Goal: Task Accomplishment & Management: Manage account settings

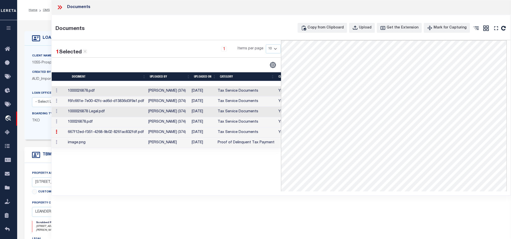
select select "3947"
select select "400"
select select "NonEscrow"
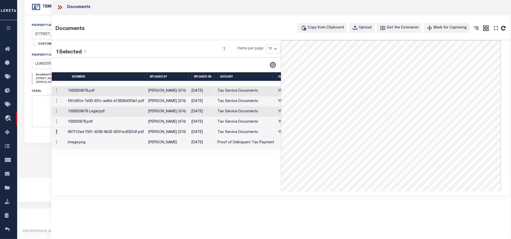
scroll to position [150, 0]
click at [58, 7] on icon at bounding box center [59, 7] width 7 height 7
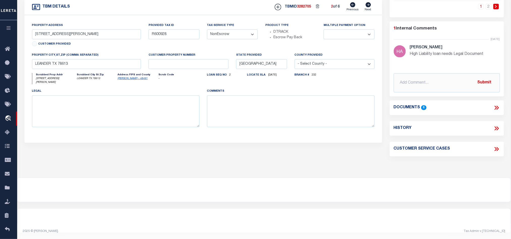
scroll to position [36, 0]
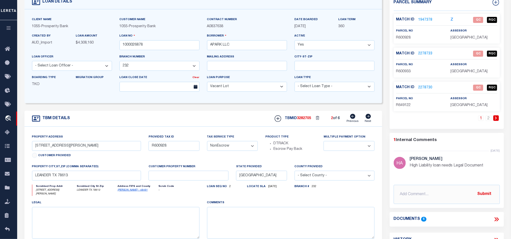
click at [407, 36] on span "R600928" at bounding box center [403, 38] width 15 height 4
copy span "R600928"
click at [489, 119] on link "2" at bounding box center [488, 118] width 6 height 6
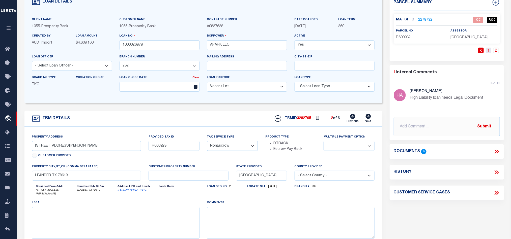
click at [489, 51] on link "1" at bounding box center [488, 51] width 6 height 6
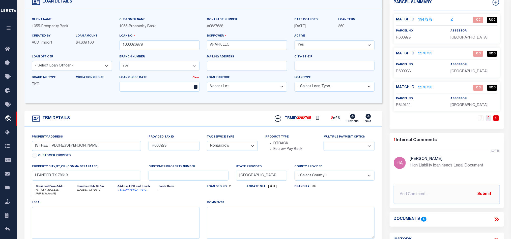
click at [488, 118] on link "2" at bounding box center [488, 118] width 6 height 6
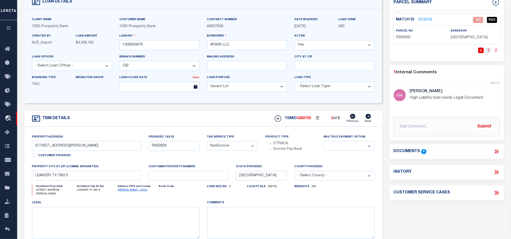
click at [490, 51] on link "1" at bounding box center [488, 51] width 6 height 6
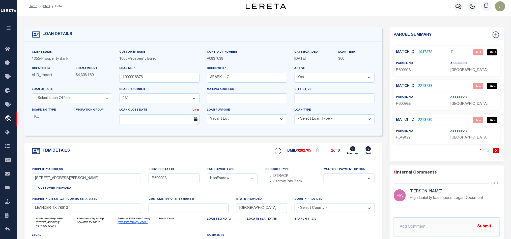
scroll to position [0, 0]
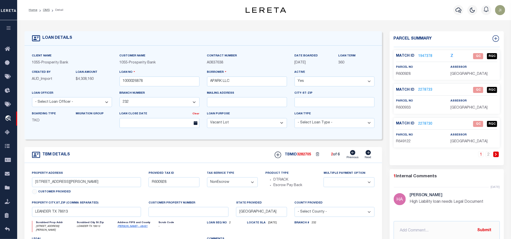
drag, startPoint x: 47, startPoint y: 9, endPoint x: 133, endPoint y: 23, distance: 86.5
click at [47, 9] on link "OMS" at bounding box center [46, 10] width 7 height 3
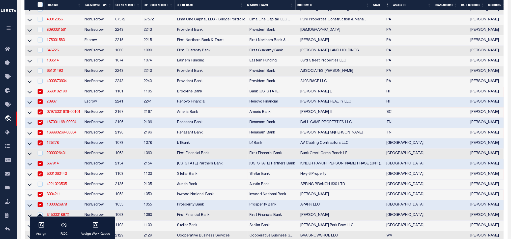
scroll to position [561, 0]
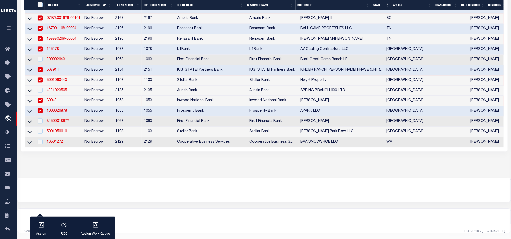
click at [102, 106] on td "NonEscrow" at bounding box center [97, 111] width 31 height 10
checkbox input "false"
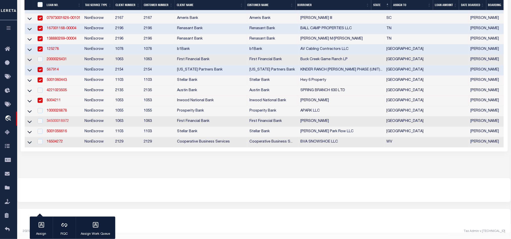
click at [61, 119] on link "34500018972" at bounding box center [58, 121] width 22 height 4
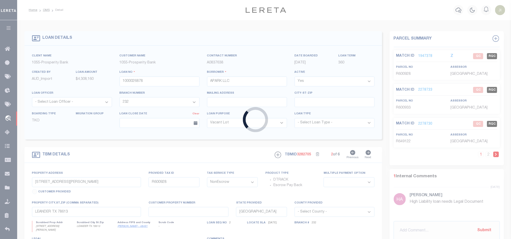
type input "34500018972"
type input "[PERSON_NAME]"
select select
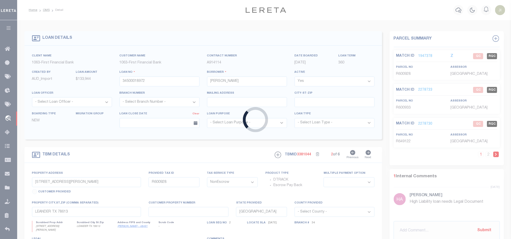
select select "750"
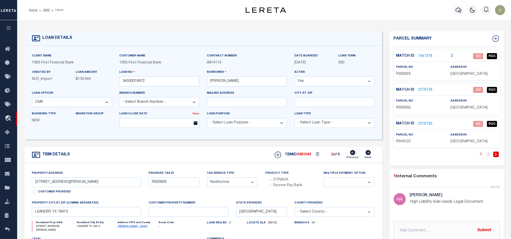
select select "513"
type input "747 CR 137"
select select
type input "CISCO TX 764370000"
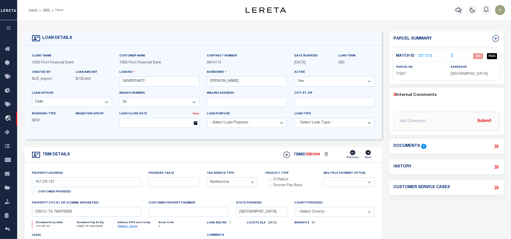
click at [398, 72] on span "71621" at bounding box center [401, 74] width 10 height 4
copy span "71621"
click at [401, 73] on span "71621" at bounding box center [401, 74] width 10 height 4
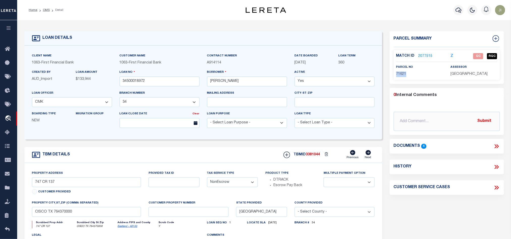
click at [402, 74] on span "71621" at bounding box center [401, 74] width 10 height 4
click at [499, 147] on icon at bounding box center [496, 146] width 7 height 7
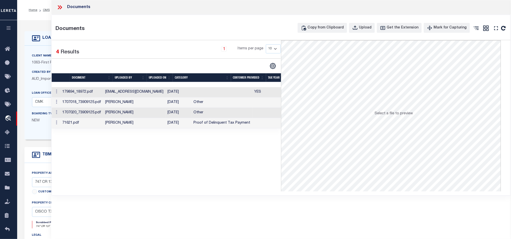
click at [221, 89] on td at bounding box center [222, 92] width 61 height 10
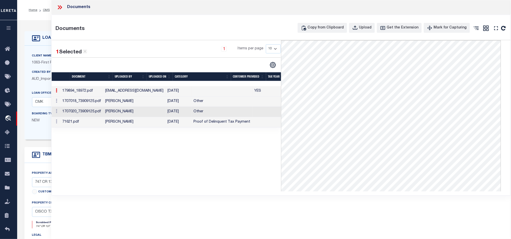
drag, startPoint x: 56, startPoint y: 6, endPoint x: 68, endPoint y: 8, distance: 12.5
click at [56, 6] on div "Documents" at bounding box center [280, 7] width 459 height 15
click at [59, 4] on div "Documents" at bounding box center [280, 7] width 459 height 15
click at [59, 6] on icon at bounding box center [59, 7] width 7 height 7
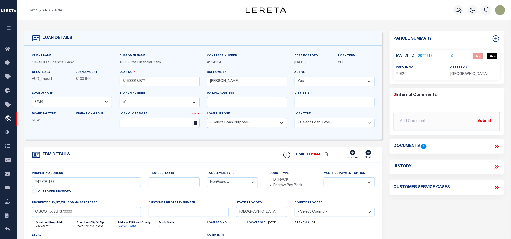
click at [427, 57] on link "2077515" at bounding box center [425, 56] width 14 height 5
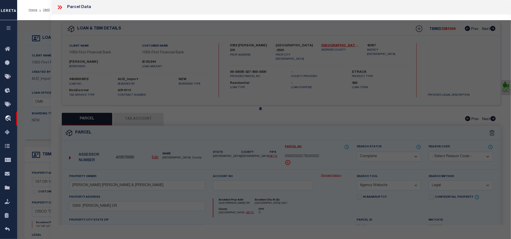
select select "AS"
select select
checkbox input "false"
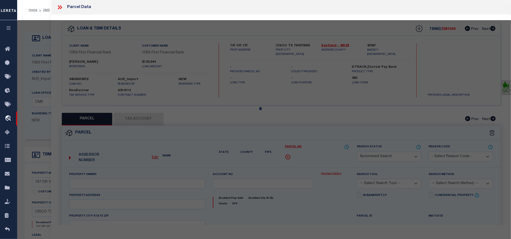
select select "QC"
type input "[PERSON_NAME] & [PERSON_NAME]"
select select "AGW"
select select "LEG"
type input "[STREET_ADDRESS]"
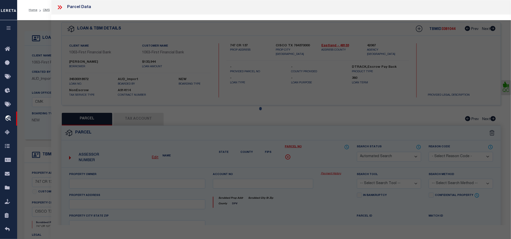
type input "CISCO TX 76437"
type textarea "117 BLK 3 H&TC RR CO AB 186 Total Acres: 3.7000"
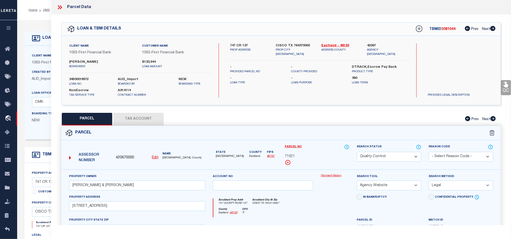
click at [131, 119] on button "Tax Account" at bounding box center [138, 119] width 50 height 13
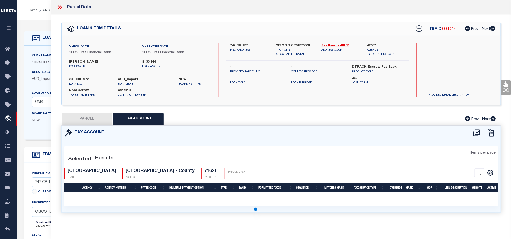
select select "100"
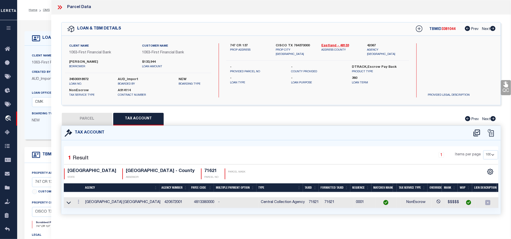
click at [90, 120] on button "PARCEL" at bounding box center [87, 119] width 50 height 13
select select "AS"
select select
checkbox input "false"
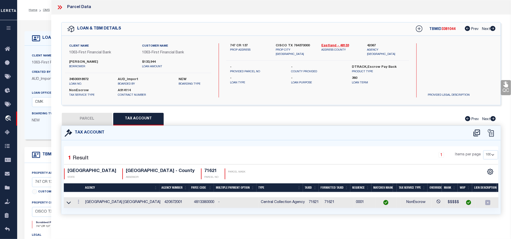
checkbox input "false"
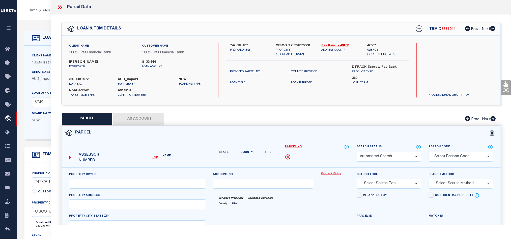
select select "QC"
type input "[PERSON_NAME] & [PERSON_NAME]"
select select "AGW"
select select "LEG"
type input "[STREET_ADDRESS]"
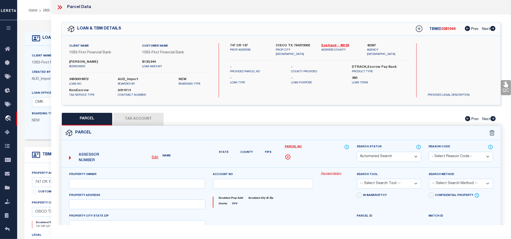
type input "CISCO TX 76437"
type textarea "117 BLK 3 H&TC RR CO AB 186 Total Acres: 3.7000"
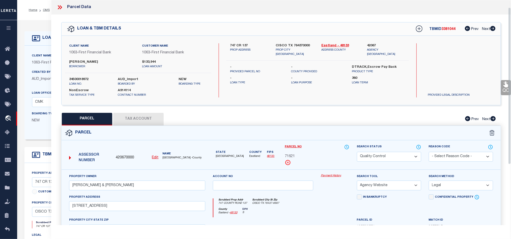
scroll to position [98, 0]
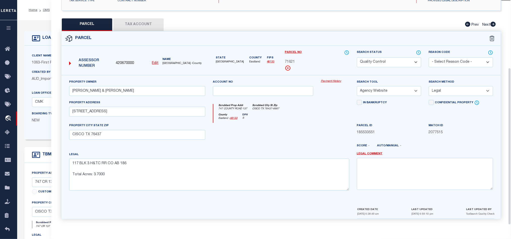
click at [266, 138] on div at bounding box center [263, 133] width 108 height 21
click at [389, 61] on select "Automated Search Bad Parcel Complete Duplicate Parcel High Dollar Reporting In …" at bounding box center [389, 62] width 64 height 10
select select "CP"
click at [272, 130] on div at bounding box center [263, 133] width 108 height 21
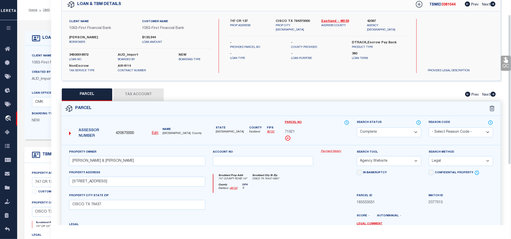
scroll to position [22, 0]
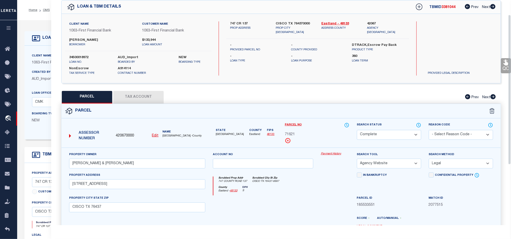
click at [510, 61] on div "Parcel Data QC QC QC - Select Status - Ready to QC" at bounding box center [280, 112] width 459 height 225
click at [505, 64] on icon at bounding box center [505, 63] width 5 height 6
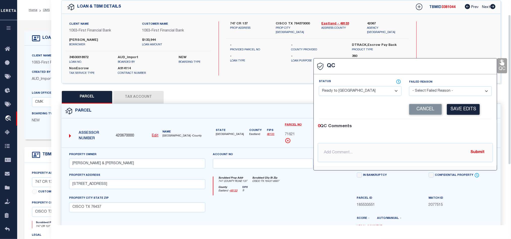
drag, startPoint x: 350, startPoint y: 91, endPoint x: 360, endPoint y: 94, distance: 10.6
click at [350, 92] on select "- Select Status - Ready to QC Correct Incorrect" at bounding box center [360, 91] width 83 height 10
select select "COR"
click at [452, 121] on div "0 QC Comments @[PERSON_NAME] @[PERSON_NAME] @[PERSON_NAME] @[PERSON_NAME] @[PER…" at bounding box center [404, 142] width 183 height 47
click at [477, 108] on button "Save Edits" at bounding box center [463, 109] width 33 height 11
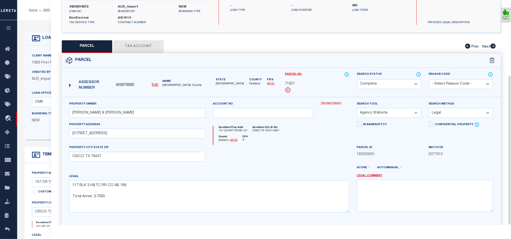
scroll to position [113, 0]
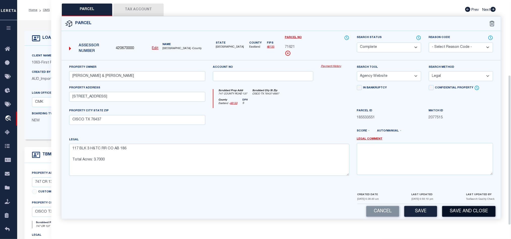
click at [471, 207] on button "Save and Close" at bounding box center [468, 211] width 53 height 11
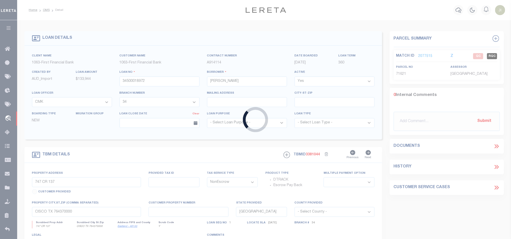
select select
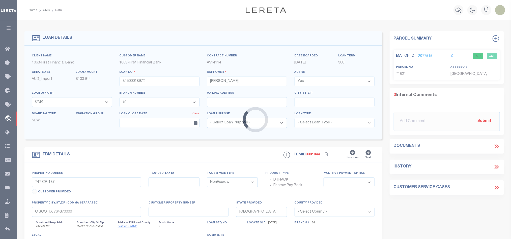
select select "750"
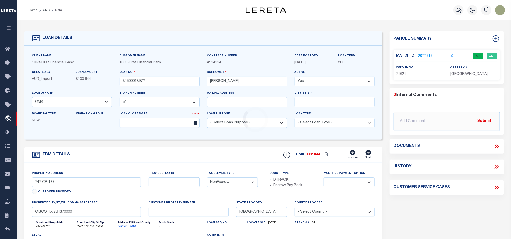
select select
select select "513"
click at [163, 84] on input "34500018972" at bounding box center [159, 82] width 80 height 10
click at [308, 156] on span "3381044" at bounding box center [313, 155] width 14 height 4
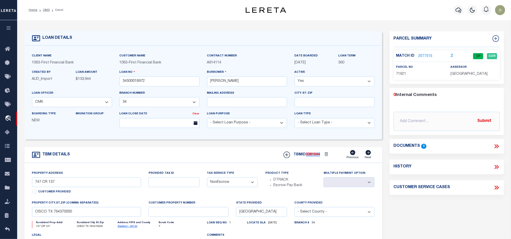
click at [308, 156] on span "3381044" at bounding box center [313, 155] width 14 height 4
copy span "3381044"
click at [463, 74] on span "[GEOGRAPHIC_DATA]" at bounding box center [468, 74] width 37 height 4
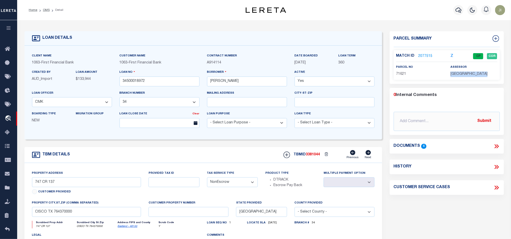
copy div "[GEOGRAPHIC_DATA]"
click at [401, 70] on div "parcel no 71621" at bounding box center [419, 71] width 47 height 12
click at [401, 72] on p "71621" at bounding box center [419, 75] width 47 height 6
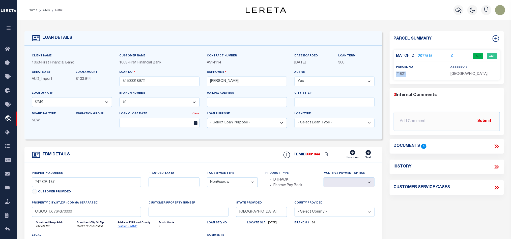
copy span "71621"
click at [420, 58] on link "2077515" at bounding box center [425, 56] width 14 height 5
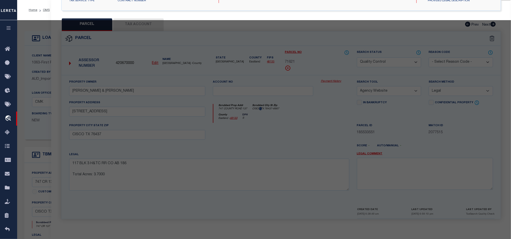
select select "AS"
select select
checkbox input "false"
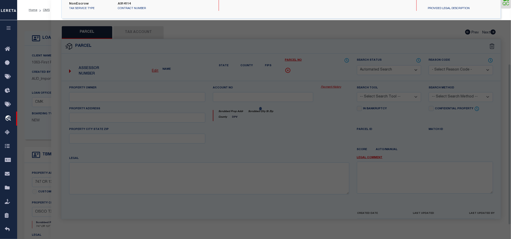
select select "CP"
type input "[PERSON_NAME] & [PERSON_NAME]"
select select "AGW"
select select "LEG"
type input "[STREET_ADDRESS]"
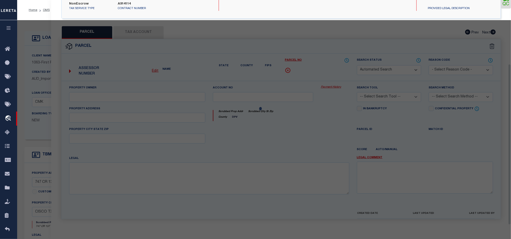
type input "CISCO TX 76437"
type textarea "117 BLK 3 H&TC RR CO AB 186 Total Acres: 3.7000"
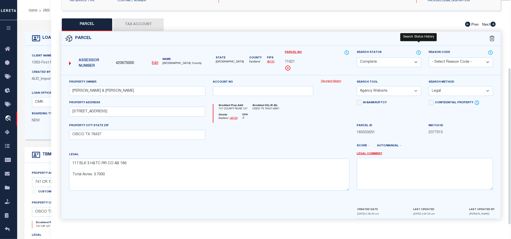
click at [417, 51] on icon at bounding box center [418, 53] width 5 height 6
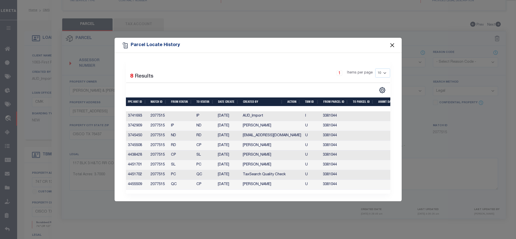
click at [394, 43] on button "Close" at bounding box center [392, 45] width 7 height 7
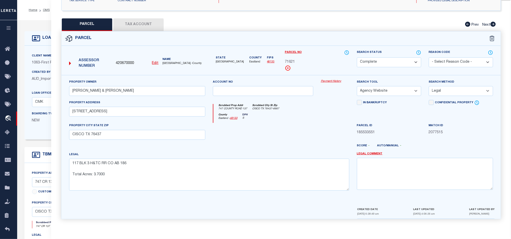
click at [149, 20] on button "Tax Account" at bounding box center [138, 24] width 50 height 13
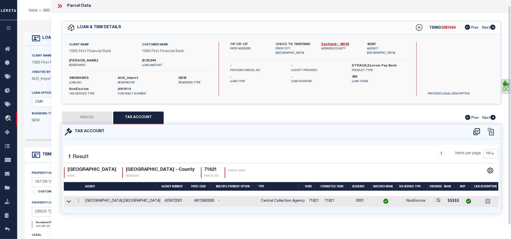
select select "100"
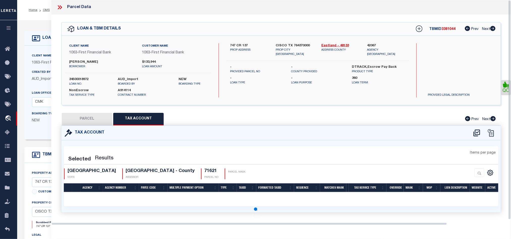
select select "100"
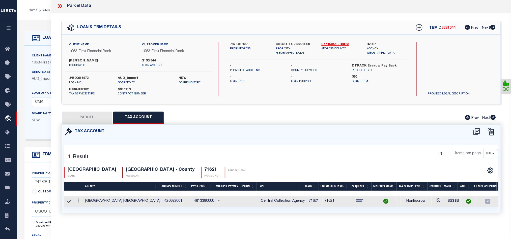
scroll to position [0, 0]
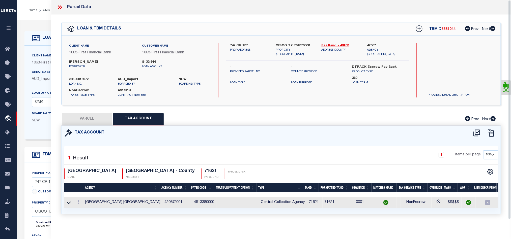
click at [76, 114] on button "PARCEL" at bounding box center [87, 119] width 50 height 13
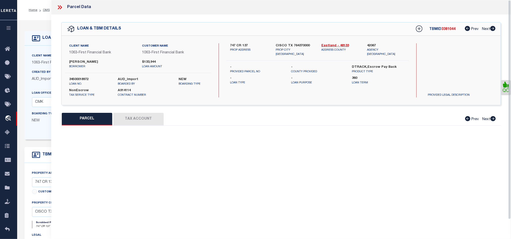
select select "AS"
select select
checkbox input "false"
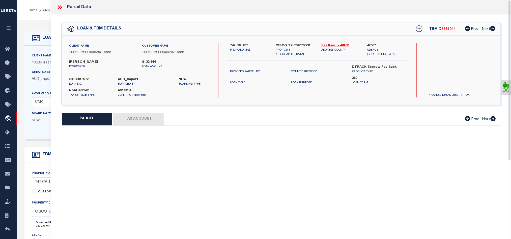
select select "CP"
type input "[PERSON_NAME] & [PERSON_NAME]"
select select "AGW"
select select "LEG"
type input "[STREET_ADDRESS]"
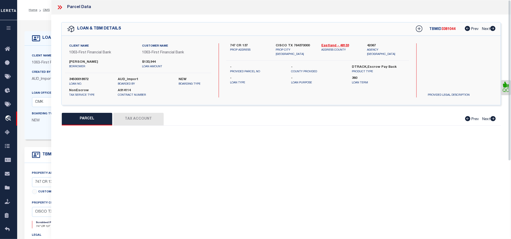
type input "CISCO TX 76437"
type textarea "117 BLK 3 H&TC RR CO AB 186 Total Acres: 3.7000"
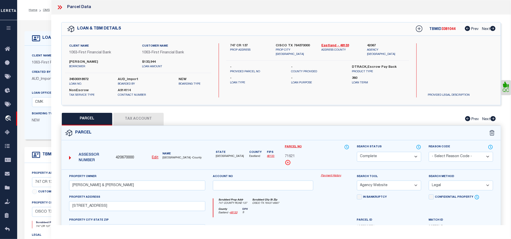
click at [151, 116] on button "Tax Account" at bounding box center [138, 119] width 50 height 13
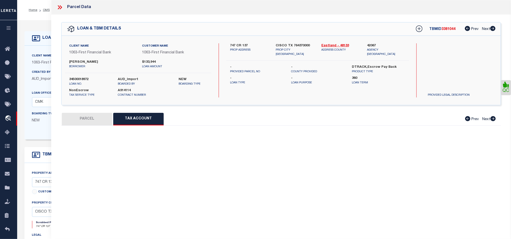
select select "100"
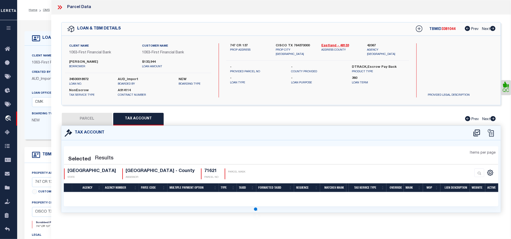
select select "100"
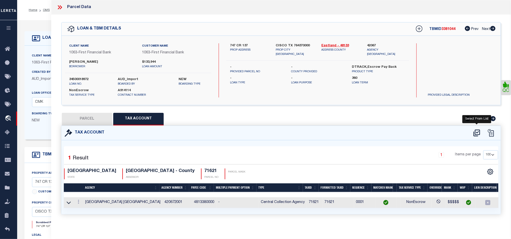
click at [475, 133] on icon at bounding box center [476, 133] width 7 height 7
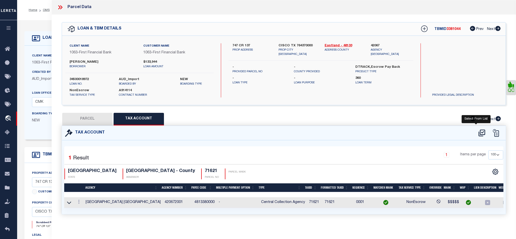
select select "100"
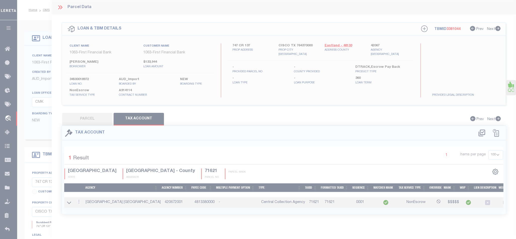
select select "100"
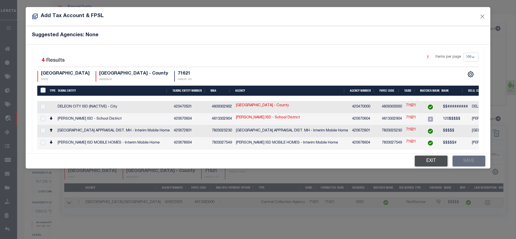
click at [422, 165] on button "Exit" at bounding box center [431, 161] width 33 height 11
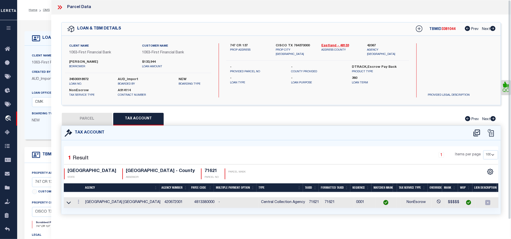
click at [77, 121] on button "PARCEL" at bounding box center [87, 119] width 50 height 13
select select "AS"
select select
checkbox input "false"
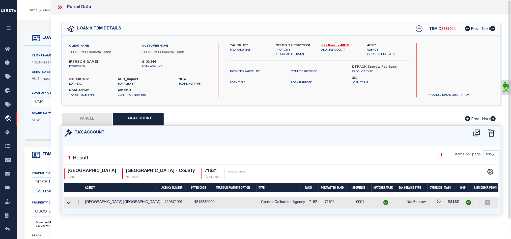
checkbox input "false"
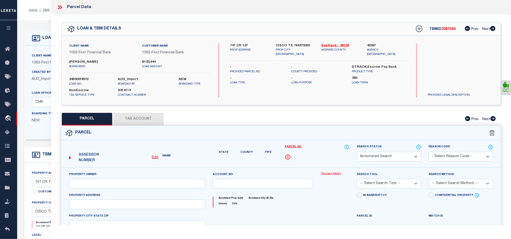
select select "CP"
type input "[PERSON_NAME] & [PERSON_NAME]"
select select "AGW"
select select "LEG"
type input "[STREET_ADDRESS]"
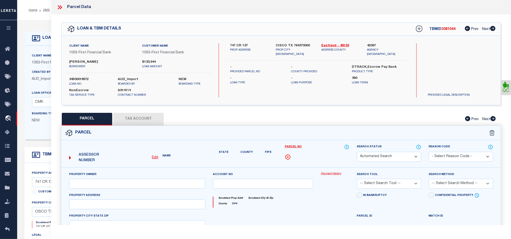
type input "CISCO TX 76437"
type textarea "117 BLK 3 H&TC RR CO AB 186 Total Acres: 3.7000"
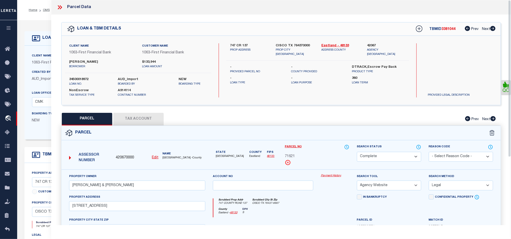
click at [61, 6] on icon at bounding box center [59, 7] width 7 height 7
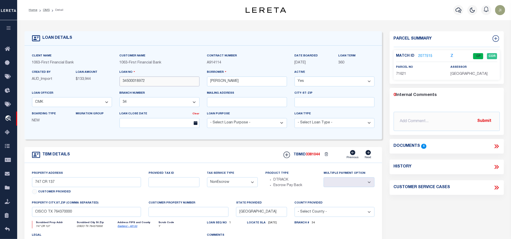
click at [164, 82] on input "34500018972" at bounding box center [159, 82] width 80 height 10
click at [149, 154] on div "TBM DETAILS TBMID 3381044 Previous Next" at bounding box center [202, 155] width 357 height 16
drag, startPoint x: 48, startPoint y: 12, endPoint x: 172, endPoint y: 35, distance: 126.4
click at [48, 12] on link "OMS" at bounding box center [46, 10] width 7 height 3
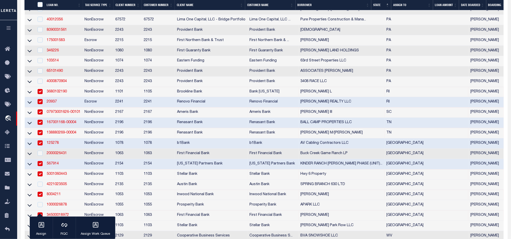
scroll to position [529, 0]
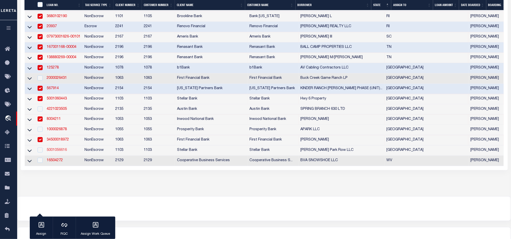
click at [54, 152] on link "5001056616" at bounding box center [57, 150] width 20 height 4
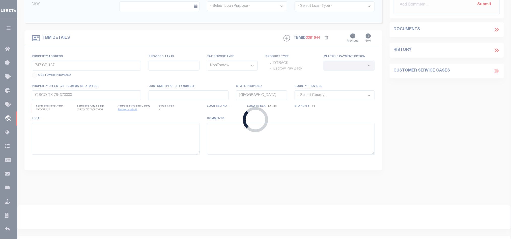
type input "5001056616"
type input "[PERSON_NAME] Park Row LLC"
select select
type input "[STREET_ADDRESS]"
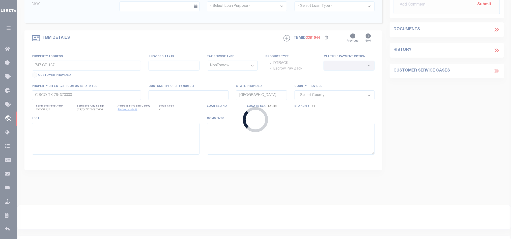
type input "[GEOGRAPHIC_DATA] TX 77477-3707"
type input "[DATE]"
select select "20"
type input "[STREET_ADDRESS][PERSON_NAME]"
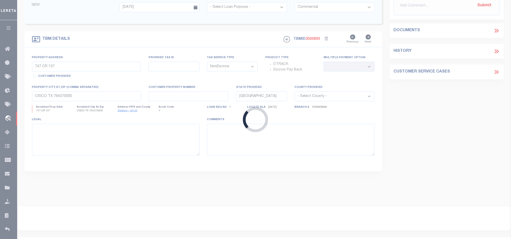
select select
type input "[GEOGRAPHIC_DATA] TX 77089-2514"
select select
type textarea "Res C Blk 1 [PERSON_NAME] [PERSON_NAME] 5.83650 acres CAD acct # 1174460010003"
select select "11189"
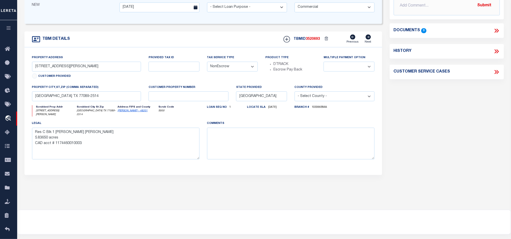
scroll to position [0, 0]
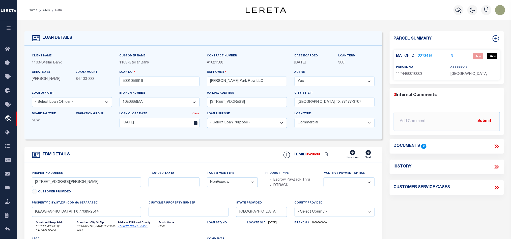
click at [419, 74] on span "1174460010003" at bounding box center [409, 74] width 26 height 4
copy span "1174460010003"
click at [421, 54] on link "2278416" at bounding box center [425, 56] width 14 height 5
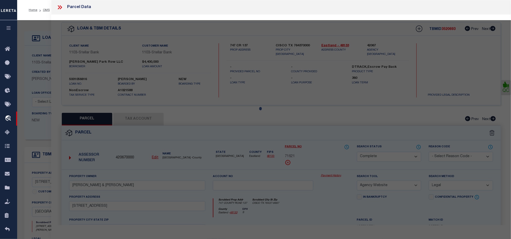
select select "AS"
select select
checkbox input "false"
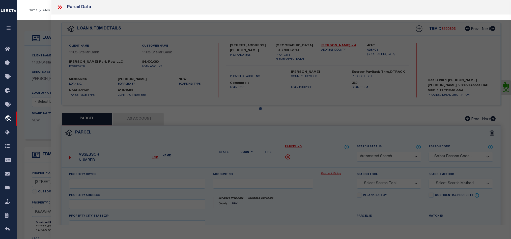
select select "QC"
type input "[PERSON_NAME] PARK ROW LLC"
select select "AGW"
select select "LEG"
type input "[STREET_ADDRESS][PERSON_NAME]"
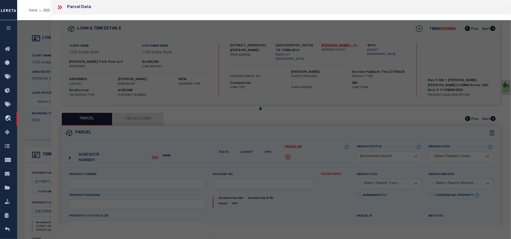
type input "[GEOGRAPHIC_DATA]"
type textarea "RES C BLK 1 [PERSON_NAME] [PERSON_NAME]"
type textarea "High liability, order completed based on given text legal."
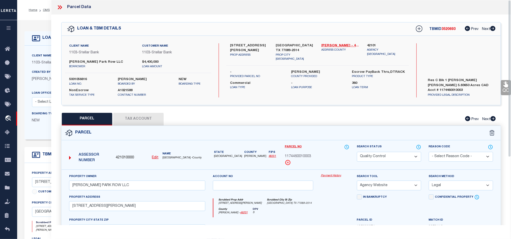
click at [141, 121] on button "Tax Account" at bounding box center [138, 119] width 50 height 13
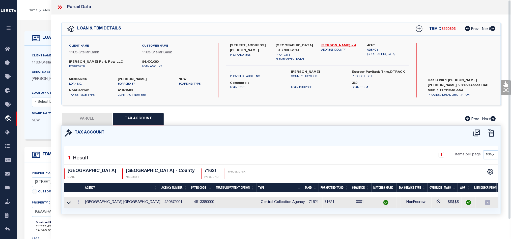
select select "100"
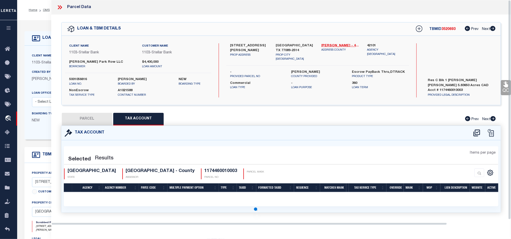
select select "100"
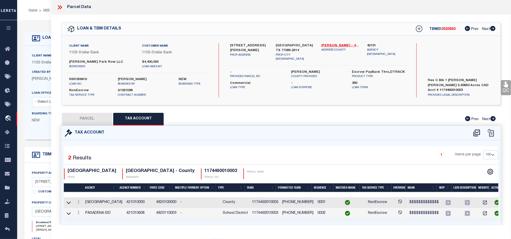
click at [96, 122] on button "PARCEL" at bounding box center [87, 119] width 50 height 13
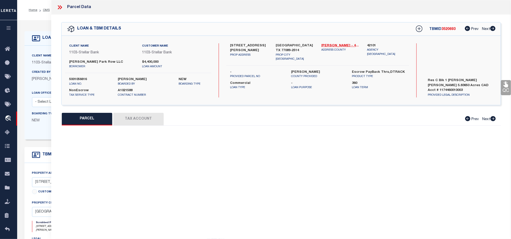
select select "AS"
select select
checkbox input "false"
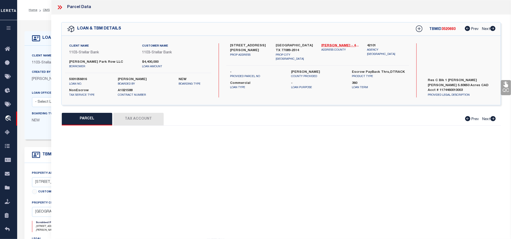
select select "QC"
type input "[PERSON_NAME] PARK ROW LLC"
select select "AGW"
select select "LEG"
type input "[STREET_ADDRESS][PERSON_NAME]"
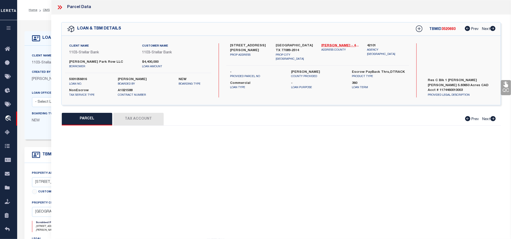
type input "[GEOGRAPHIC_DATA]"
type textarea "RES C BLK 1 [PERSON_NAME] [PERSON_NAME]"
type textarea "High liability, order completed based on given text legal."
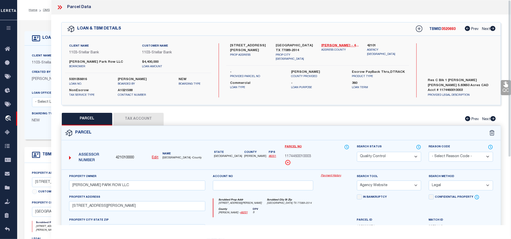
click at [374, 153] on select "Automated Search Bad Parcel Complete Duplicate Parcel High Dollar Reporting In …" at bounding box center [389, 157] width 64 height 10
select select "CP"
drag, startPoint x: 316, startPoint y: 202, endPoint x: 325, endPoint y: 201, distance: 9.1
click at [316, 202] on div "Scrubbed Prop Addr [STREET_ADDRESS][PERSON_NAME] [GEOGRAPHIC_DATA]-2514" at bounding box center [281, 203] width 136 height 9
click at [503, 88] on link "QC" at bounding box center [505, 87] width 10 height 15
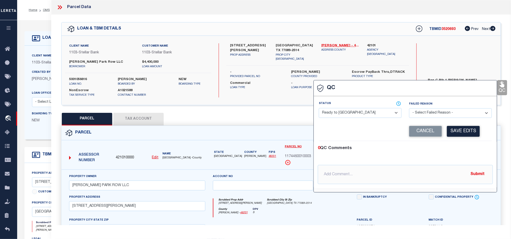
drag, startPoint x: 340, startPoint y: 115, endPoint x: 359, endPoint y: 117, distance: 19.7
click at [340, 115] on select "- Select Status - Ready to QC Correct Incorrect" at bounding box center [360, 113] width 83 height 10
select select "COR"
click at [465, 145] on div "0 QC Comments @[PERSON_NAME] @[PERSON_NAME] @[PERSON_NAME] @[PERSON_NAME] @[PER…" at bounding box center [404, 164] width 183 height 47
click at [465, 133] on button "Save Edits" at bounding box center [463, 131] width 33 height 11
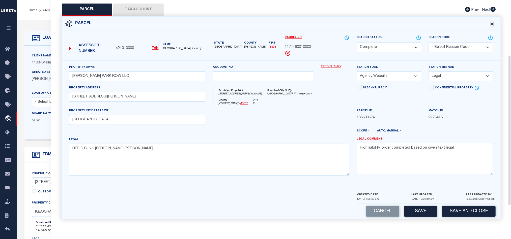
scroll to position [113, 0]
click at [467, 210] on button "Save and Close" at bounding box center [468, 211] width 53 height 11
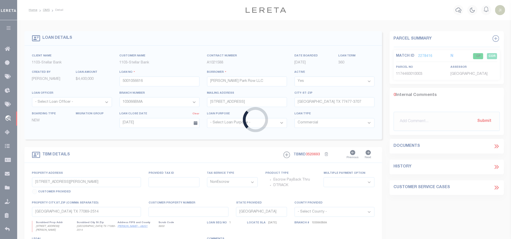
select select "11189"
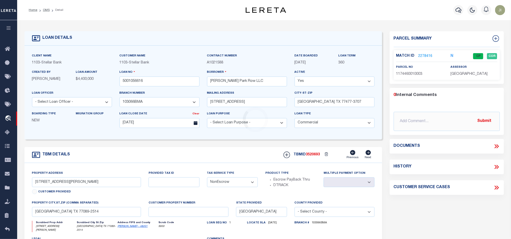
select select
type textarea "Res C Blk 1 [PERSON_NAME] [PERSON_NAME] 5.83650 acres CAD acct # 1174460010003"
click at [175, 83] on input "5001056616" at bounding box center [159, 82] width 80 height 10
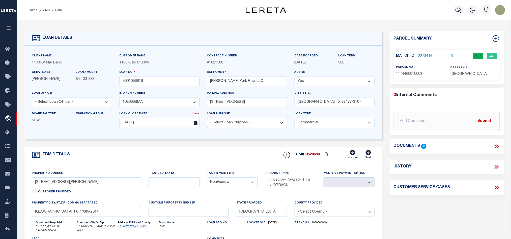
click at [318, 156] on span "3520693" at bounding box center [313, 155] width 14 height 4
copy span "3520693"
click at [466, 72] on span "[GEOGRAPHIC_DATA]" at bounding box center [468, 74] width 37 height 4
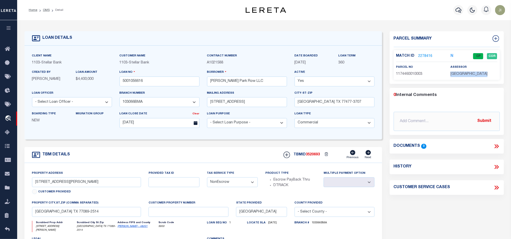
click at [466, 72] on span "[GEOGRAPHIC_DATA]" at bounding box center [468, 74] width 37 height 4
copy div "[GEOGRAPHIC_DATA]"
click at [408, 75] on span "1174460010003" at bounding box center [409, 74] width 26 height 4
copy span "1174460010003"
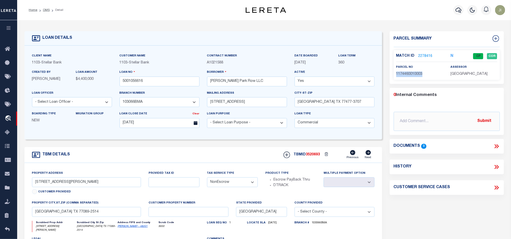
click at [422, 56] on link "2278416" at bounding box center [425, 56] width 14 height 5
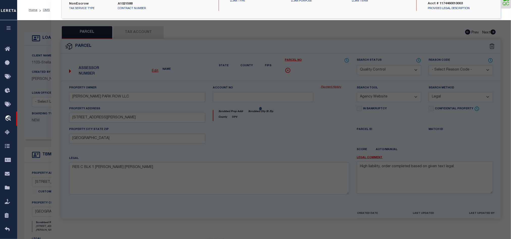
select select "AS"
select select
checkbox input "false"
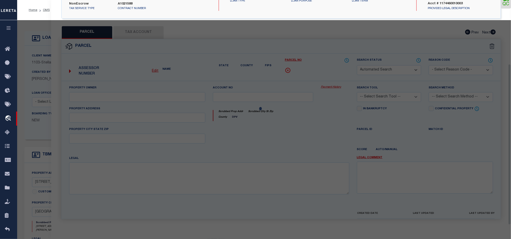
select select "CP"
type input "[PERSON_NAME] PARK ROW LLC"
select select "AGW"
select select "LEG"
type input "[STREET_ADDRESS][PERSON_NAME]"
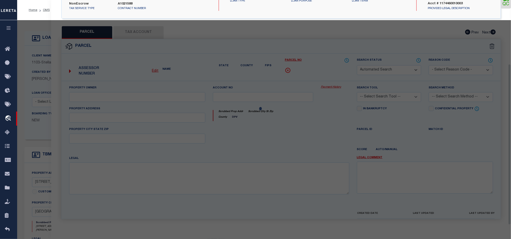
type input "[GEOGRAPHIC_DATA]"
type textarea "RES C BLK 1 [PERSON_NAME] [PERSON_NAME]"
type textarea "High liability, order completed based on given text legal."
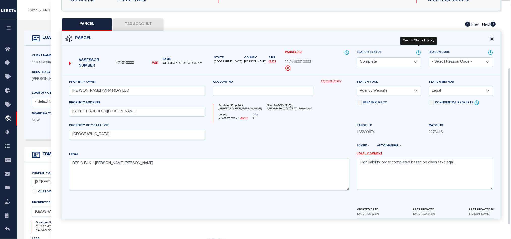
click at [419, 51] on icon at bounding box center [418, 53] width 5 height 6
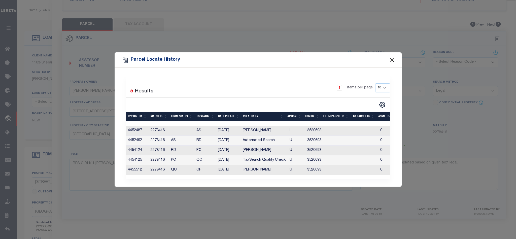
click at [395, 57] on button "Close" at bounding box center [392, 60] width 7 height 7
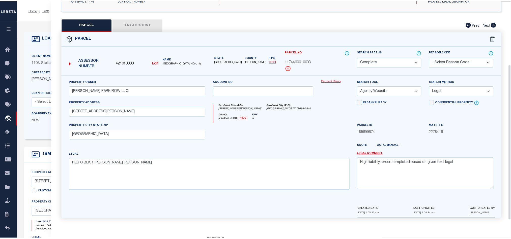
scroll to position [0, 0]
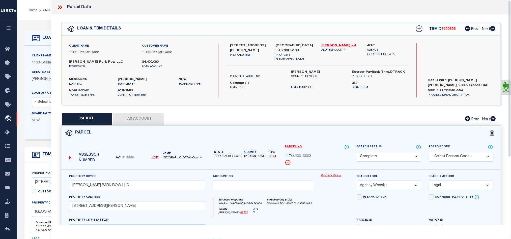
click at [58, 5] on icon at bounding box center [59, 7] width 7 height 7
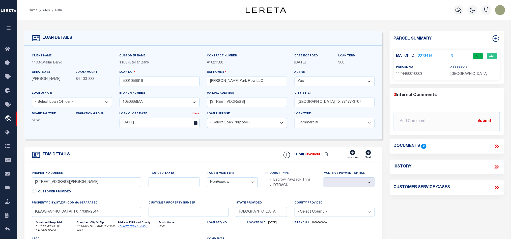
click at [167, 153] on div "TBM DETAILS TBMID 3520693 Previous Next" at bounding box center [202, 155] width 357 height 16
drag, startPoint x: 44, startPoint y: 9, endPoint x: 209, endPoint y: 64, distance: 173.4
click at [44, 9] on link "OMS" at bounding box center [46, 10] width 7 height 3
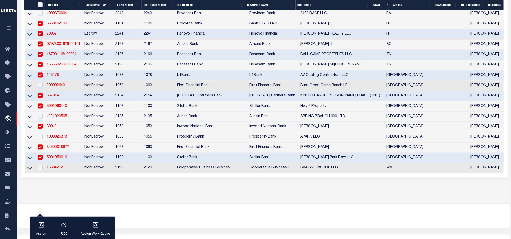
scroll to position [561, 0]
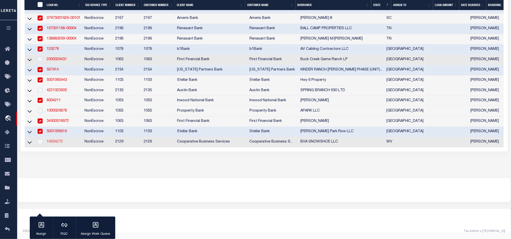
click at [54, 140] on link "16504272" at bounding box center [55, 142] width 16 height 4
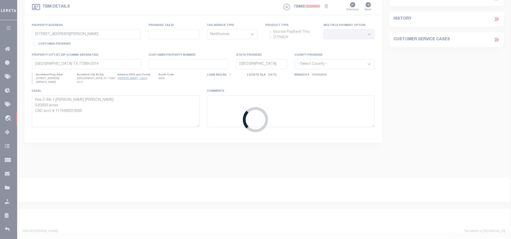
type input "16504272"
type input "BVA SNOWSHOE LLC"
select select
type input "[STREET_ADDRESS]"
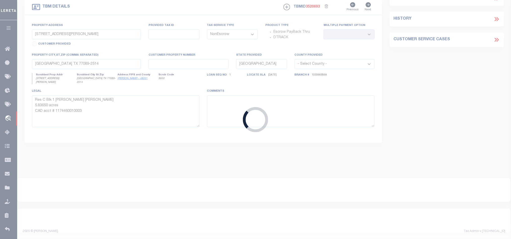
type input "[US_STATE], [GEOGRAPHIC_DATA] 10921"
select select "10"
select select
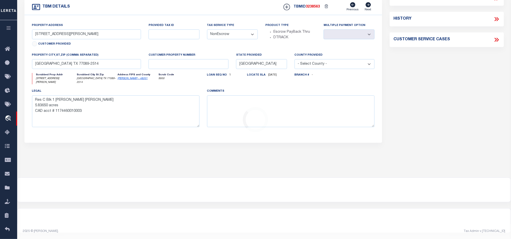
select select "20011"
type input "[STREET_ADDRESS]"
type input "SNOWSHOE, WV 24934"
type input "6830"
type input "WV"
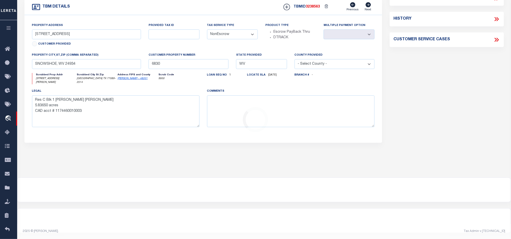
select select
select select "3334"
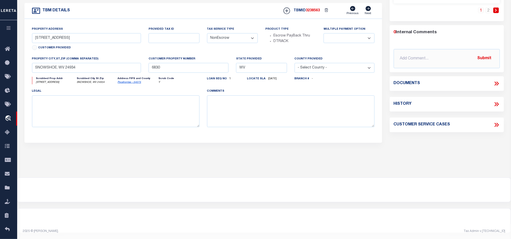
scroll to position [0, 0]
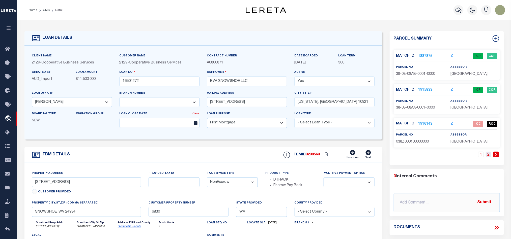
click at [488, 157] on link "2" at bounding box center [488, 155] width 6 height 6
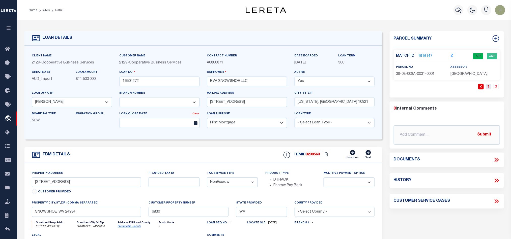
click at [486, 88] on link "1" at bounding box center [488, 87] width 6 height 6
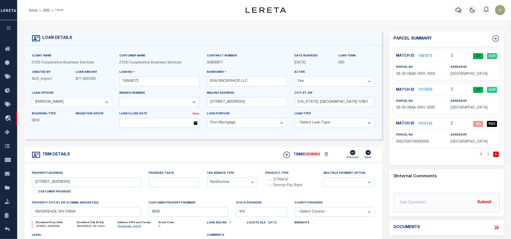
click at [189, 153] on div "TBM DETAILS TBMID 3238563 Previous Next" at bounding box center [202, 155] width 357 height 16
click at [427, 123] on link "1916143" at bounding box center [425, 123] width 14 height 5
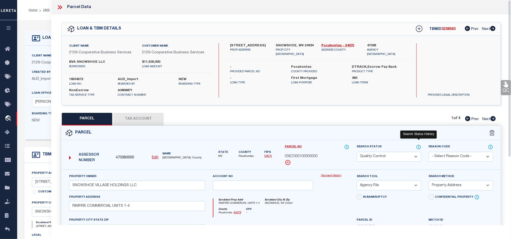
click at [420, 148] on icon at bounding box center [418, 147] width 5 height 6
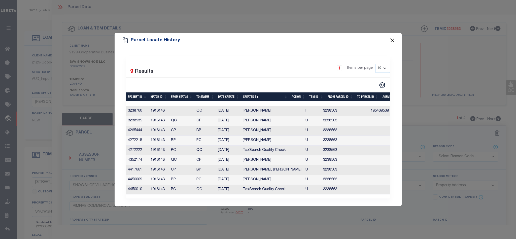
click at [394, 37] on button "Close" at bounding box center [392, 40] width 7 height 7
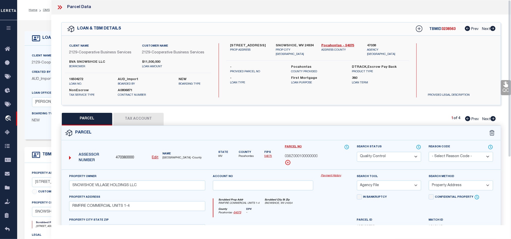
click at [59, 7] on icon at bounding box center [59, 7] width 2 height 4
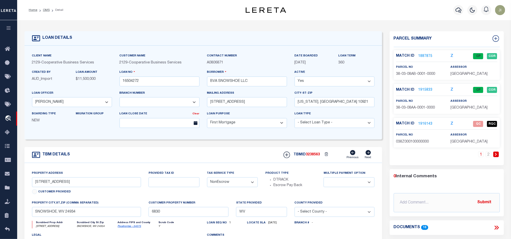
click at [42, 9] on li "OMS" at bounding box center [43, 10] width 12 height 5
click at [44, 11] on link "OMS" at bounding box center [46, 10] width 7 height 3
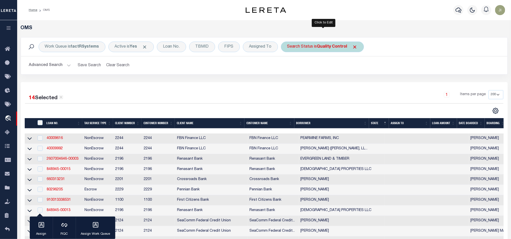
click at [323, 48] on b "Quality Control" at bounding box center [332, 47] width 30 height 4
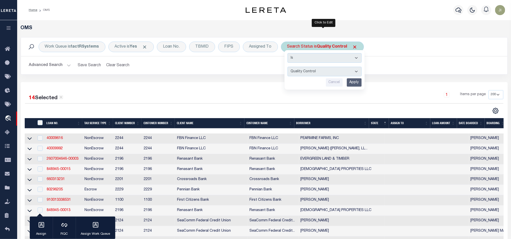
click at [356, 81] on input "Apply" at bounding box center [354, 82] width 15 height 8
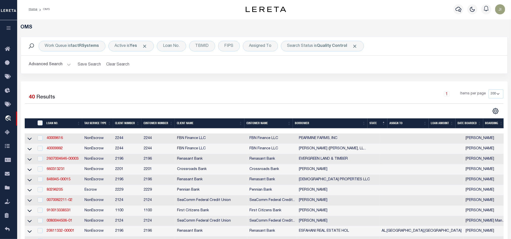
scroll to position [38, 0]
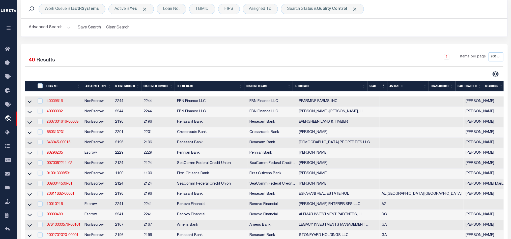
click at [51, 102] on link "40009616" at bounding box center [55, 102] width 16 height 4
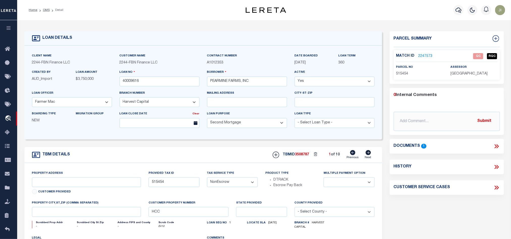
click at [370, 155] on icon at bounding box center [367, 152] width 5 height 5
click at [46, 11] on link "OMS" at bounding box center [46, 10] width 7 height 3
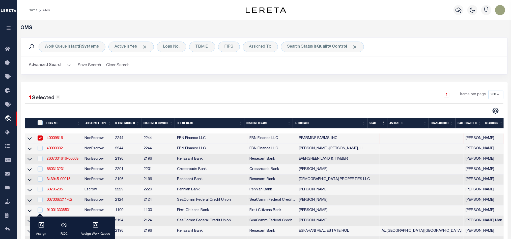
click at [145, 139] on td "2244" at bounding box center [158, 139] width 33 height 10
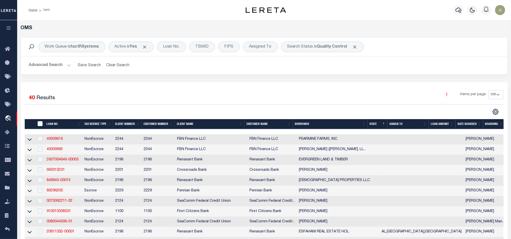
scroll to position [38, 0]
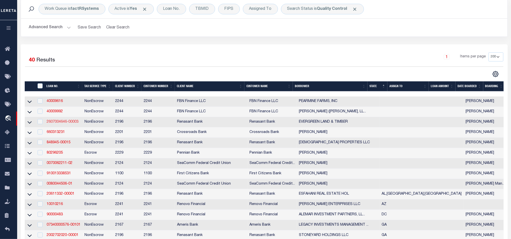
click at [67, 123] on link "2607004646-00003" at bounding box center [63, 122] width 32 height 4
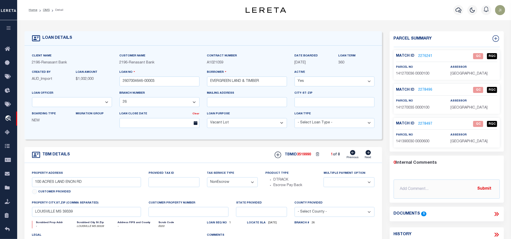
click at [247, 157] on div "TBM DETAILS TBMID 3519990 1 of 8 Next" at bounding box center [202, 155] width 357 height 16
